Goal: Task Accomplishment & Management: Manage account settings

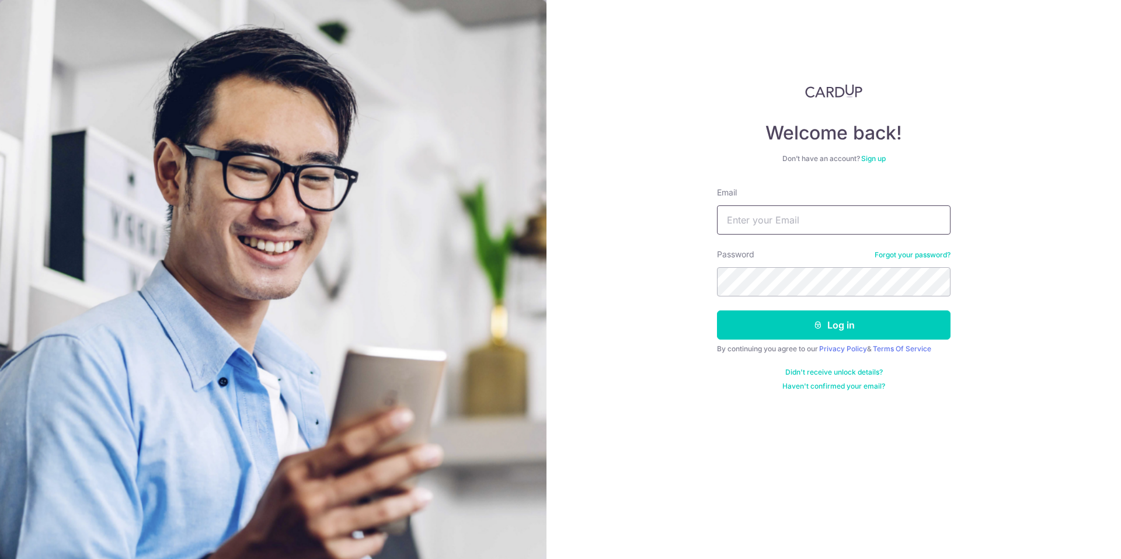
click at [741, 221] on input "Email" at bounding box center [833, 219] width 233 height 29
type input "[PERSON_NAME][EMAIL_ADDRESS][DOMAIN_NAME]"
click at [717, 311] on button "Log in" at bounding box center [833, 325] width 233 height 29
